Goal: Task Accomplishment & Management: Manage account settings

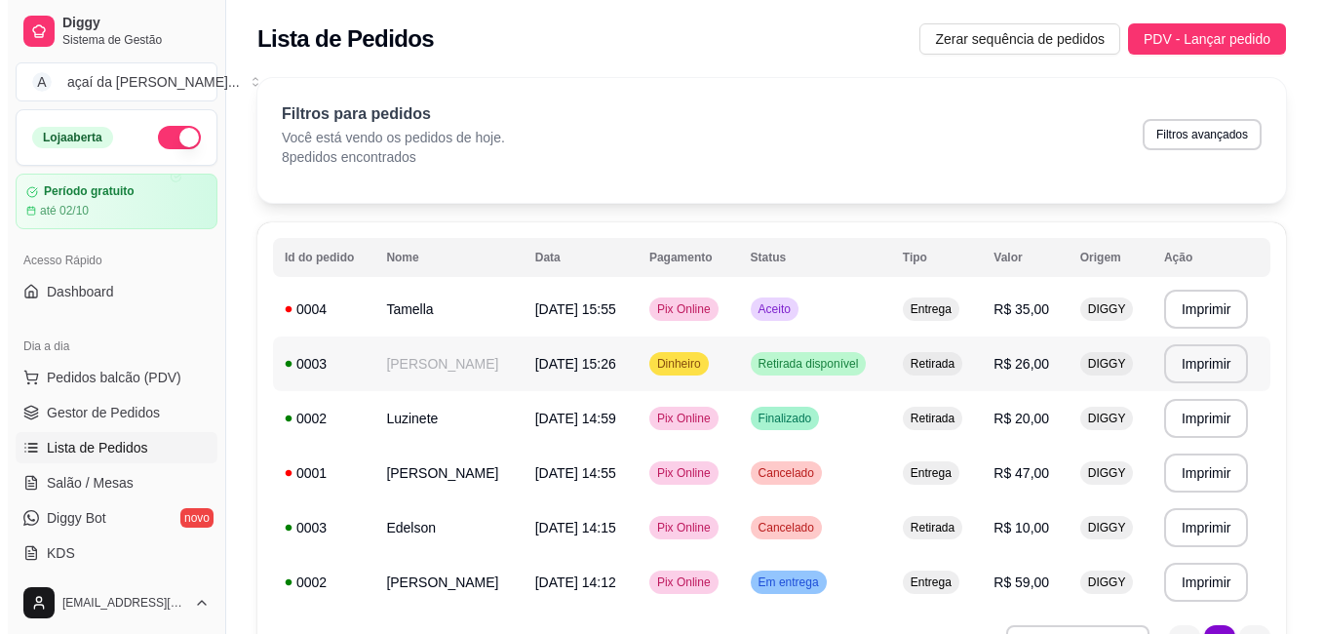
scroll to position [227, 0]
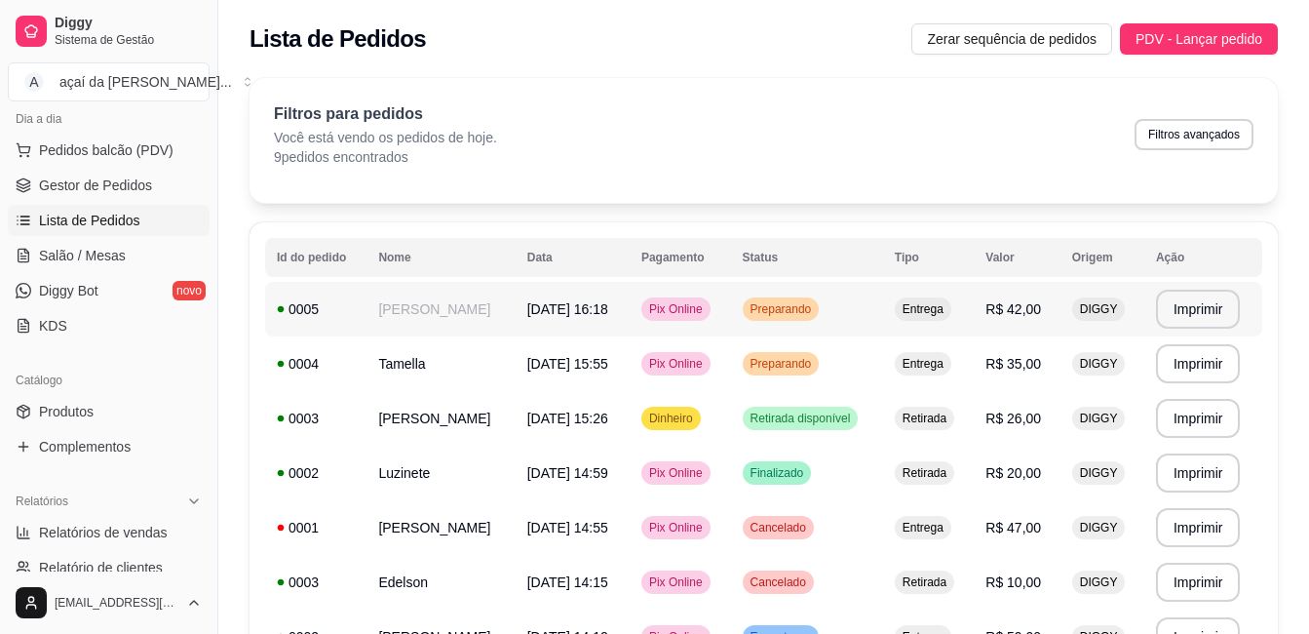
click at [515, 322] on td "[PERSON_NAME]" at bounding box center [440, 309] width 148 height 55
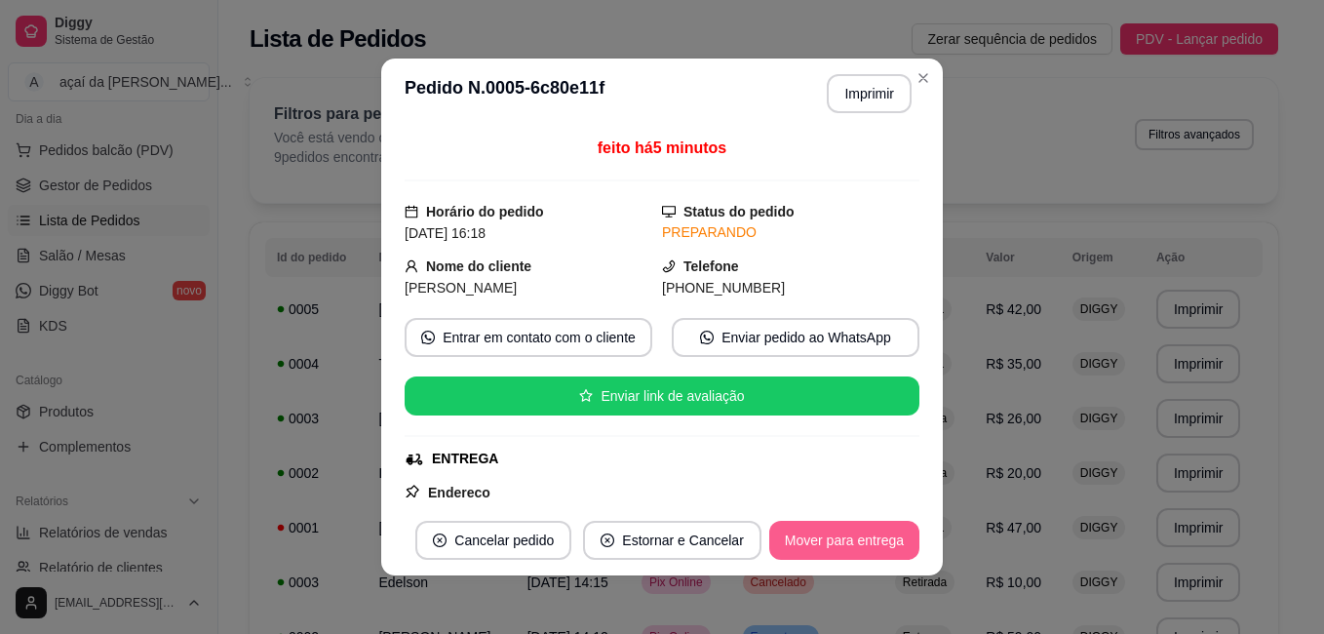
click at [875, 542] on button "Mover para entrega" at bounding box center [844, 539] width 150 height 39
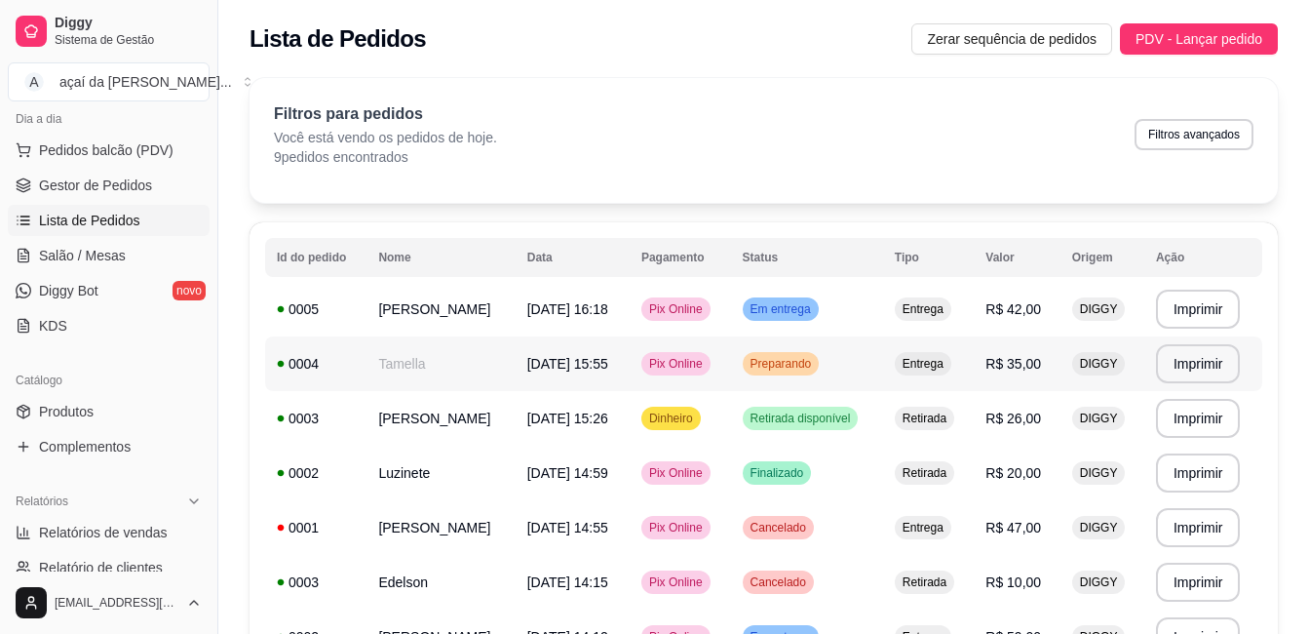
click at [680, 363] on div "Pix Online" at bounding box center [675, 363] width 69 height 23
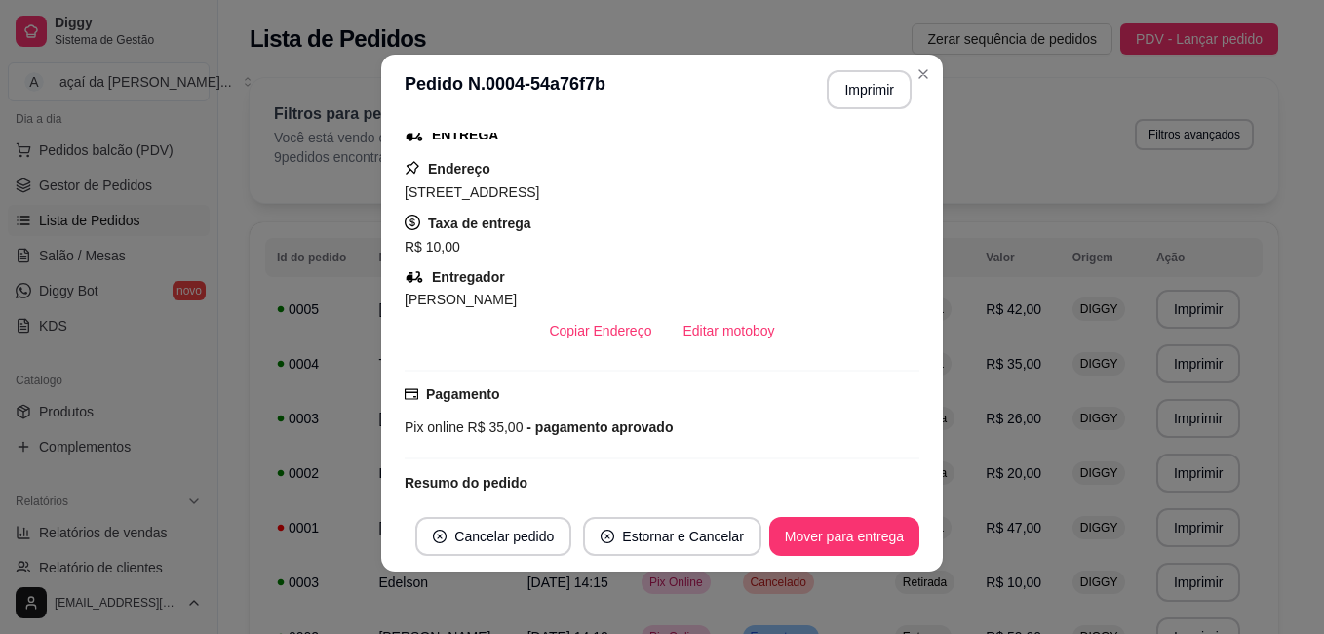
scroll to position [222, 0]
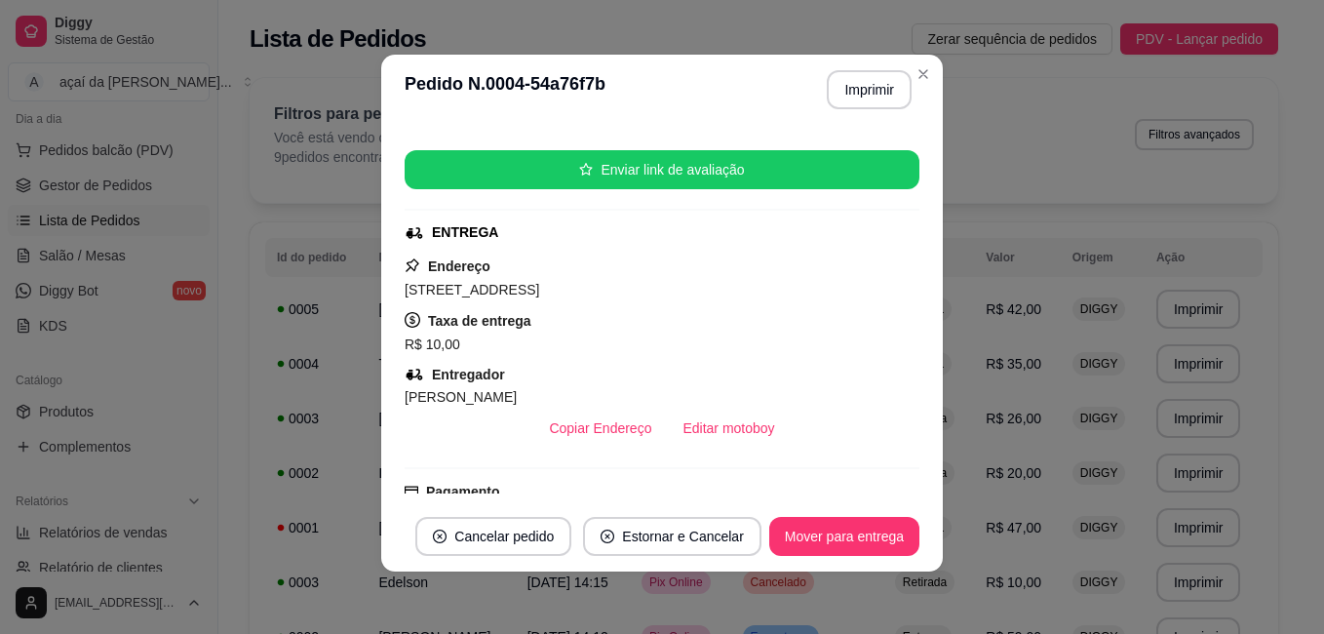
click at [870, 519] on footer "Cancelar pedido Estornar e Cancelar Mover para entrega" at bounding box center [661, 536] width 561 height 70
click at [872, 526] on button "Mover para entrega" at bounding box center [844, 536] width 150 height 39
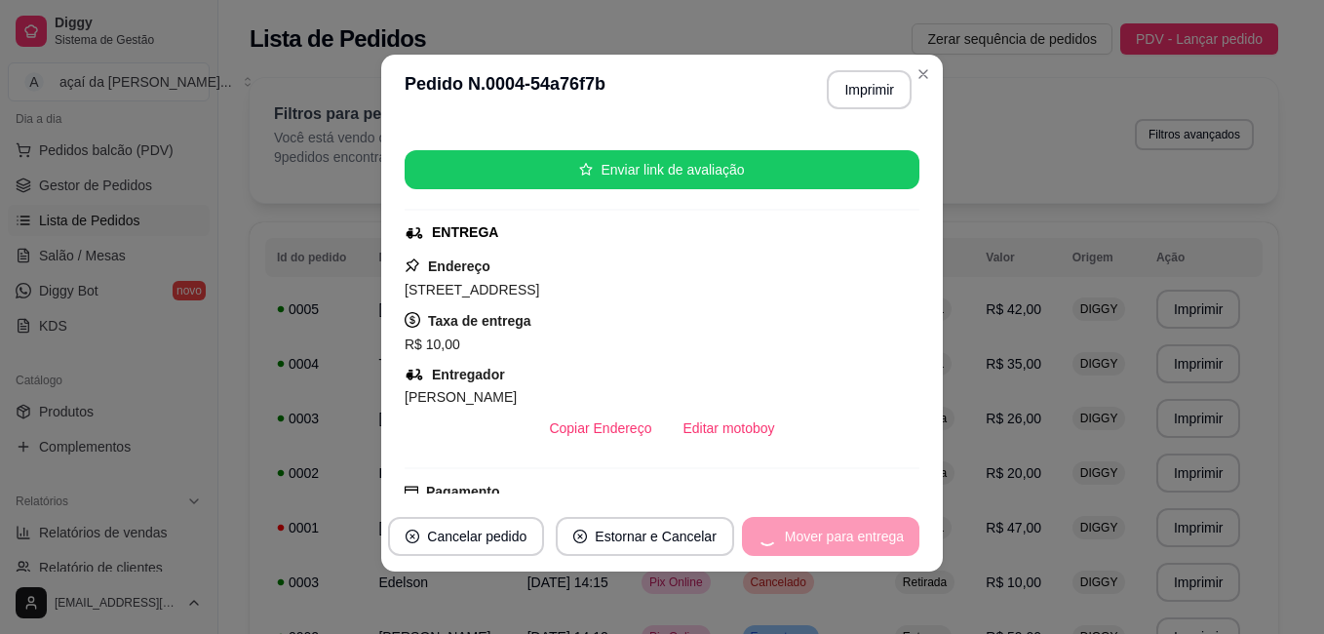
click at [872, 526] on div "Mover para entrega" at bounding box center [830, 536] width 177 height 39
click at [861, 539] on button "Mover para finalizado" at bounding box center [838, 537] width 157 height 38
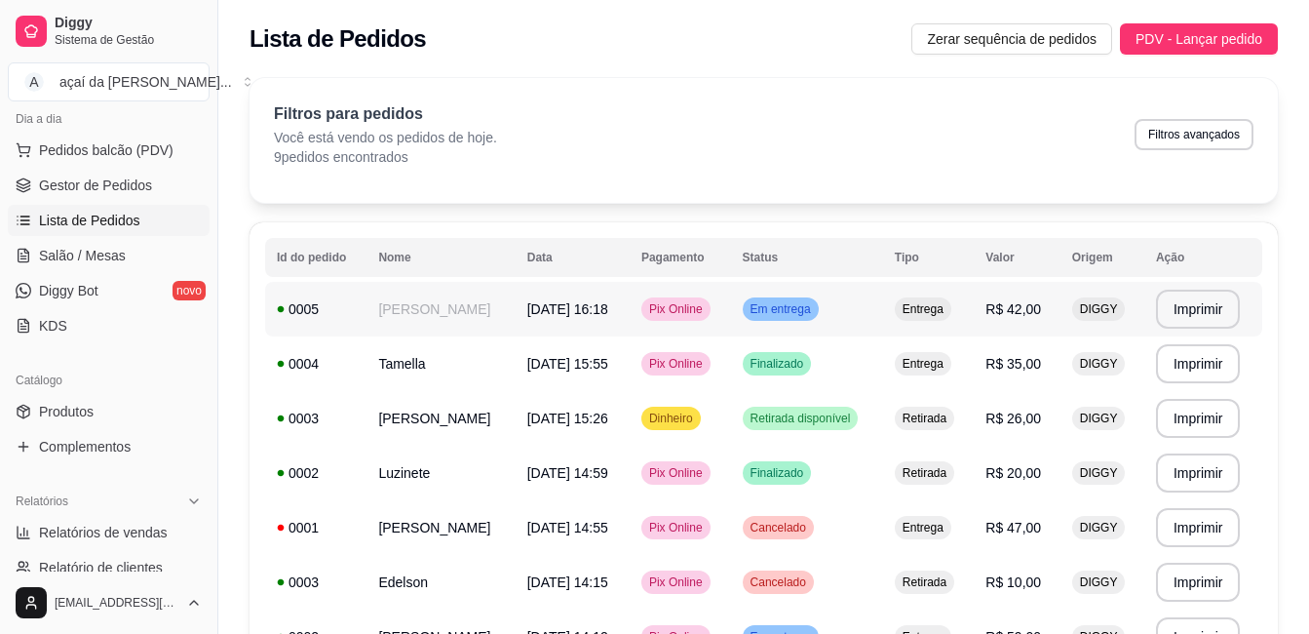
scroll to position [32, 0]
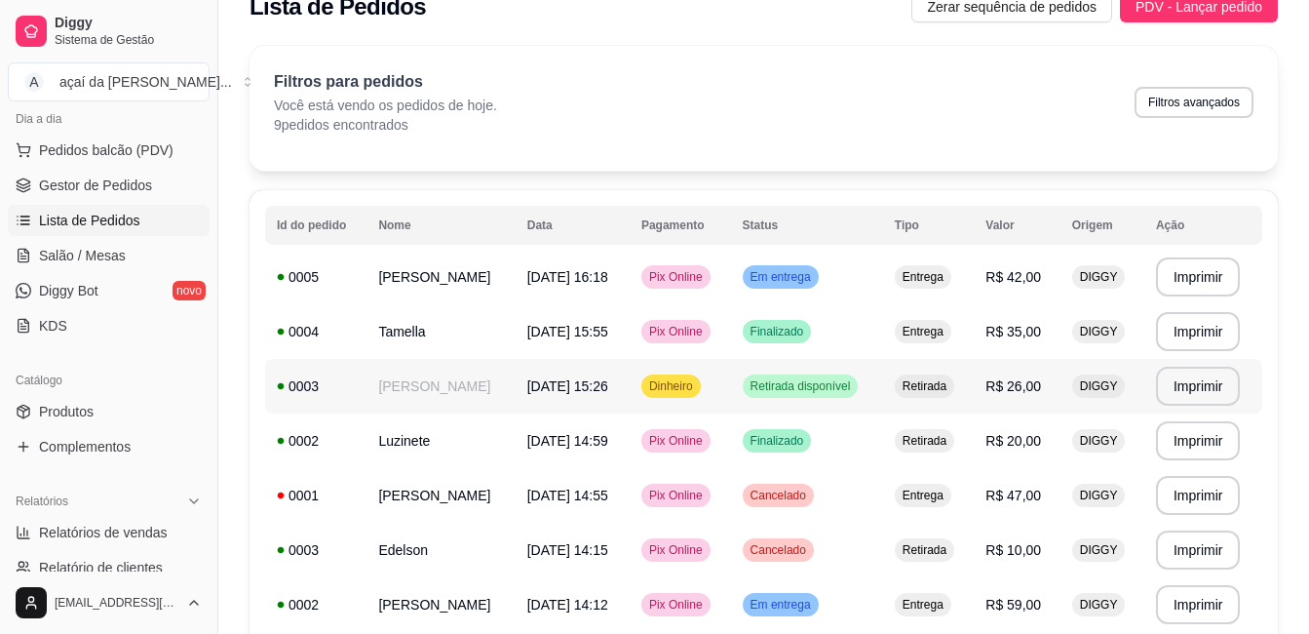
click at [883, 372] on td "Retirada disponível" at bounding box center [807, 386] width 152 height 55
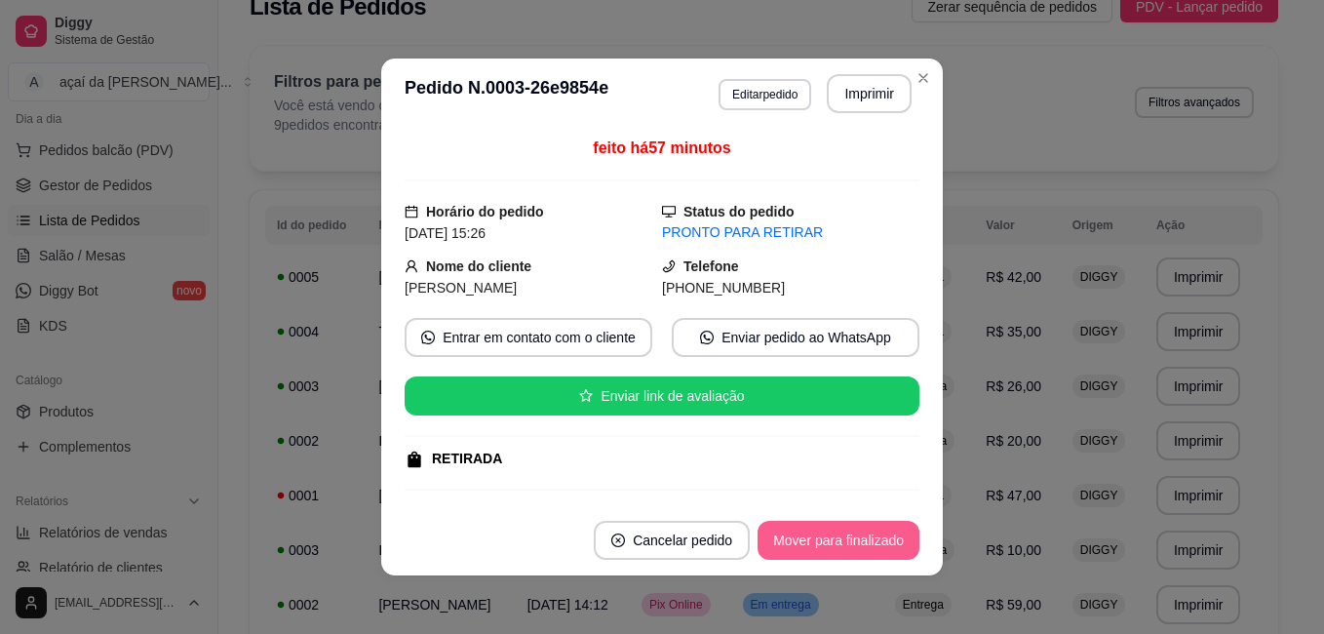
click at [862, 541] on button "Mover para finalizado" at bounding box center [838, 539] width 162 height 39
